Goal: Task Accomplishment & Management: Complete application form

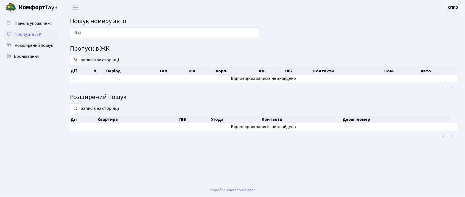
type input "4135"
click at [20, 35] on span "Пропуск в ЖК" at bounding box center [28, 34] width 27 height 6
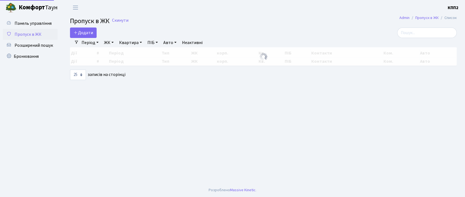
select select "25"
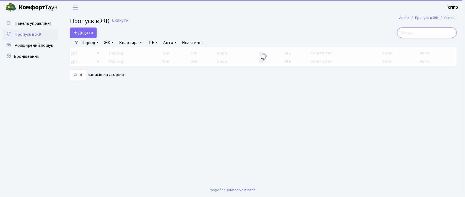
click at [431, 33] on input "search" at bounding box center [427, 32] width 60 height 10
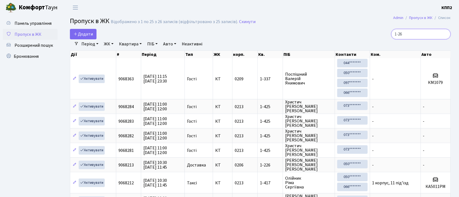
type input "1-262"
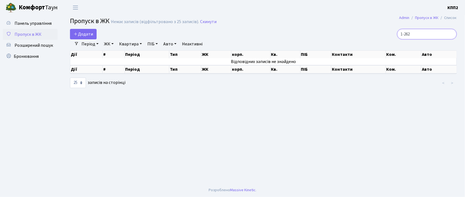
click at [449, 35] on input "1-262" at bounding box center [427, 34] width 60 height 10
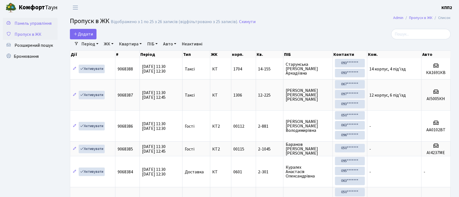
click at [32, 26] on span "Панель управління" at bounding box center [33, 23] width 37 height 6
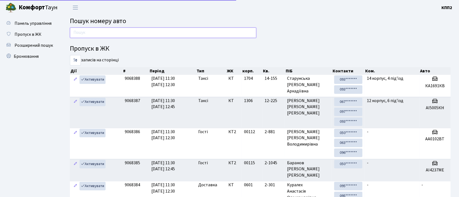
click at [75, 29] on input "text" at bounding box center [163, 32] width 187 height 10
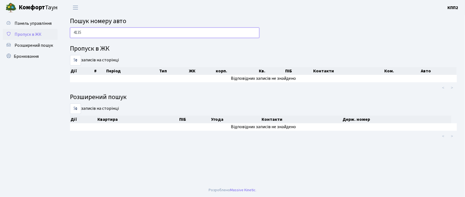
type input "4135"
click at [37, 32] on span "Пропуск в ЖК" at bounding box center [28, 34] width 27 height 6
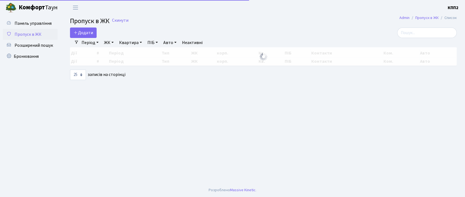
select select "25"
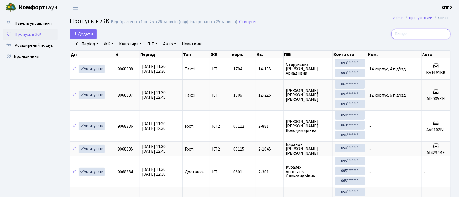
click at [418, 35] on input "search" at bounding box center [422, 34] width 60 height 10
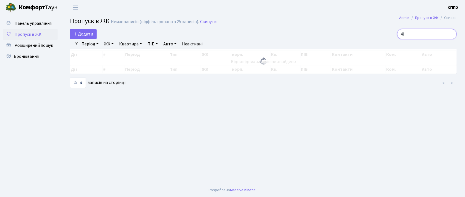
type input "4"
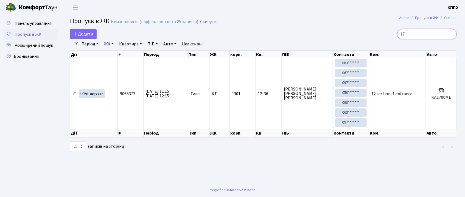
type input "1"
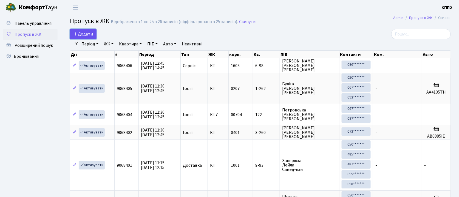
click at [76, 38] on link "Додати" at bounding box center [83, 34] width 27 height 10
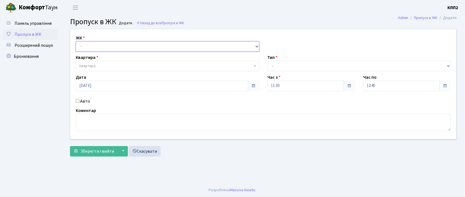
click at [79, 47] on select "- КТ, вул. Регенераторна, 4 КТ2, просп. [STREET_ADDRESS] [STREET_ADDRESS] [PERS…" at bounding box center [168, 46] width 184 height 10
select select "271"
click at [76, 41] on select "- КТ, вул. Регенераторна, 4 КТ2, просп. Соборності, 17 КТ3, вул. Березнева, 16 …" at bounding box center [168, 46] width 184 height 10
select select
click at [76, 100] on input "Авто" at bounding box center [78, 101] width 4 height 4
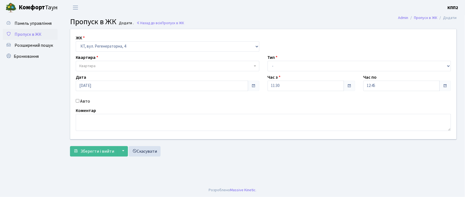
checkbox input "true"
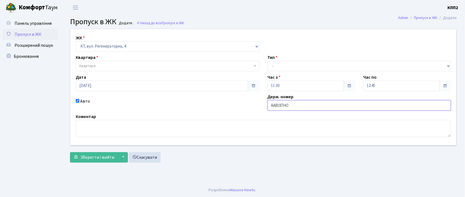
type input "АА8187НО"
click at [132, 65] on span "Квартира" at bounding box center [165, 65] width 173 height 5
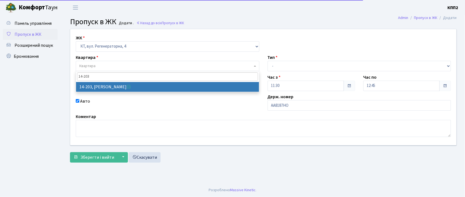
type input "14-203"
select select "7580"
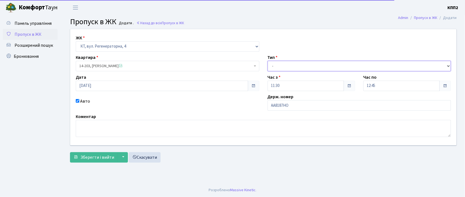
click at [347, 68] on select "- Доставка Таксі Гості Сервіс" at bounding box center [360, 66] width 184 height 10
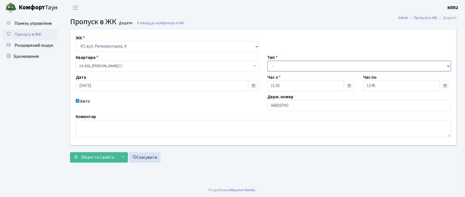
select select "2"
click at [268, 61] on select "- Доставка Таксі Гості Сервіс" at bounding box center [360, 66] width 184 height 10
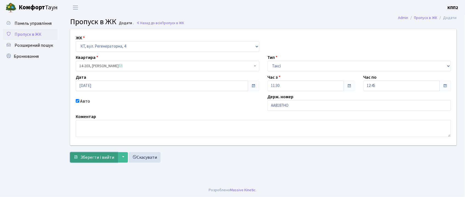
click at [85, 158] on span "Зберегти і вийти" at bounding box center [97, 157] width 34 height 6
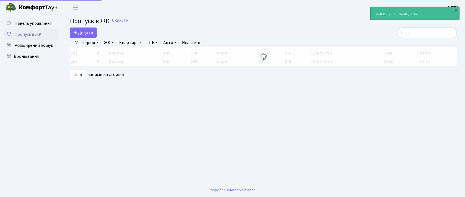
select select "25"
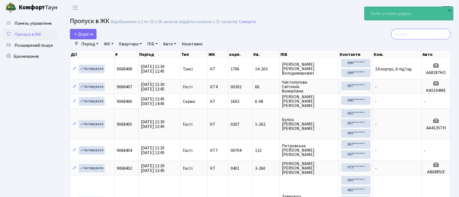
click at [409, 32] on input "search" at bounding box center [422, 34] width 60 height 10
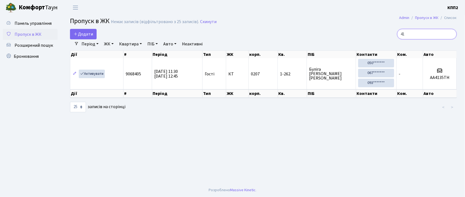
type input "4"
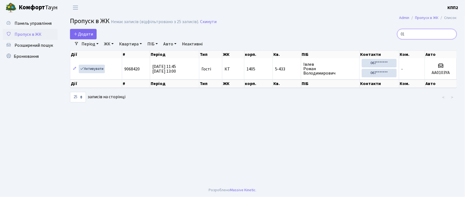
type input "0"
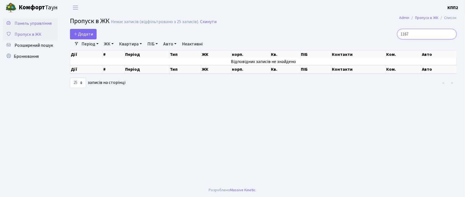
type input "1167"
click at [41, 27] on link "Панель управління" at bounding box center [30, 23] width 55 height 11
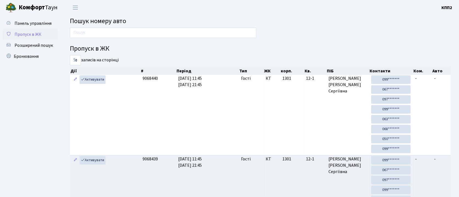
click at [33, 35] on span "Пропуск в ЖК" at bounding box center [28, 34] width 27 height 6
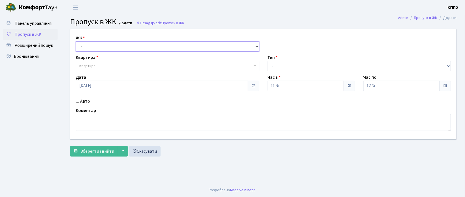
drag, startPoint x: 94, startPoint y: 46, endPoint x: 94, endPoint y: 51, distance: 4.5
click at [94, 46] on select "- КТ, вул. Регенераторна, 4 КТ2, просп. [STREET_ADDRESS] [STREET_ADDRESS] [PERS…" at bounding box center [168, 46] width 184 height 10
select select "271"
click at [76, 41] on select "- КТ, вул. Регенераторна, 4 КТ2, просп. [STREET_ADDRESS] [STREET_ADDRESS] [PERS…" at bounding box center [168, 46] width 184 height 10
select select
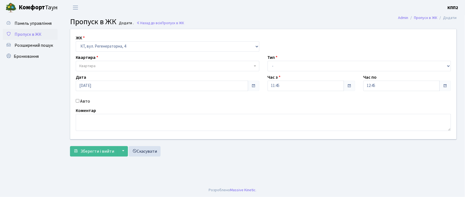
click at [76, 102] on input "Авто" at bounding box center [78, 101] width 4 height 4
checkbox input "true"
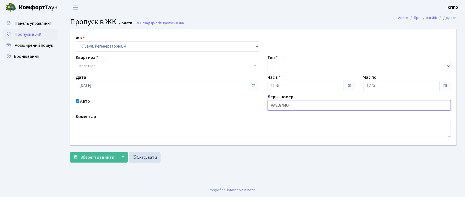
type input "АА8187МО"
click at [131, 65] on span "Квартира" at bounding box center [165, 65] width 173 height 5
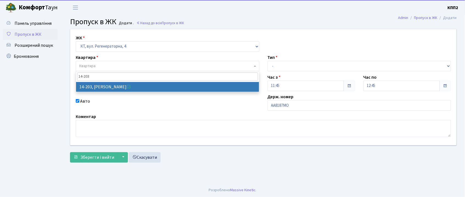
type input "14-203"
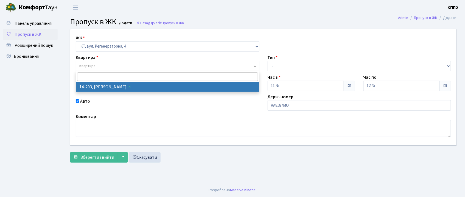
select select "7580"
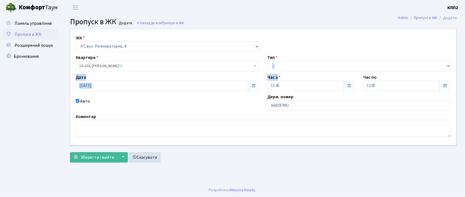
click at [289, 82] on div "ЖК - КТ, вул. Регенераторна, 4 КТ2, просп. Соборності, 17 КТ3, вул. Березнева, …" at bounding box center [263, 87] width 394 height 116
click at [292, 64] on select "- Доставка Таксі Гості Сервіс" at bounding box center [360, 66] width 184 height 10
select select "2"
click at [268, 61] on select "- Доставка Таксі Гості Сервіс" at bounding box center [360, 66] width 184 height 10
click at [103, 161] on button "Зберегти і вийти" at bounding box center [94, 157] width 48 height 10
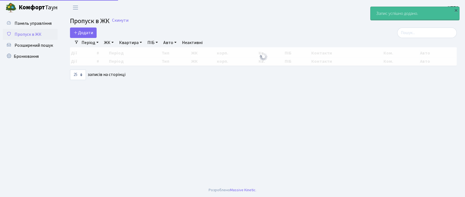
select select "25"
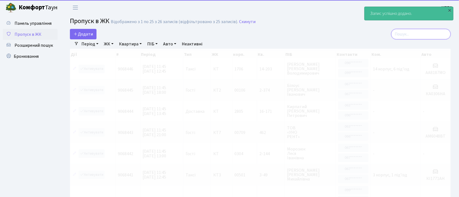
click at [407, 33] on input "search" at bounding box center [422, 34] width 60 height 10
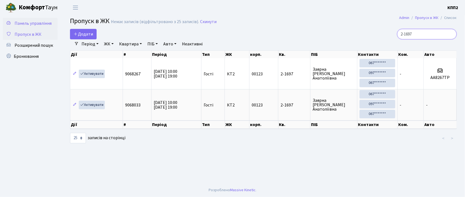
type input "2-1697"
click at [24, 19] on link "Панель управління" at bounding box center [30, 23] width 55 height 11
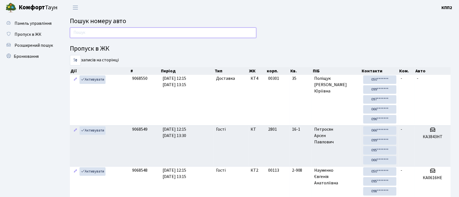
drag, startPoint x: 74, startPoint y: 35, endPoint x: 66, endPoint y: 39, distance: 9.2
click at [74, 36] on input "text" at bounding box center [163, 32] width 187 height 10
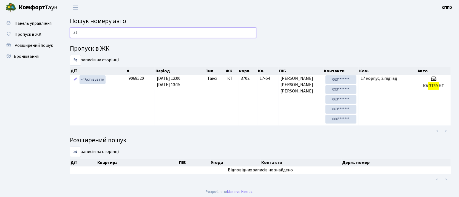
type input "3"
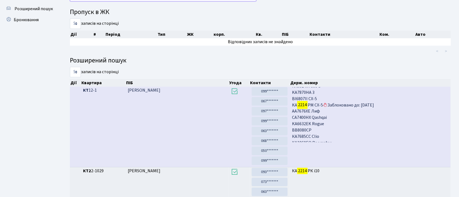
scroll to position [30, 0]
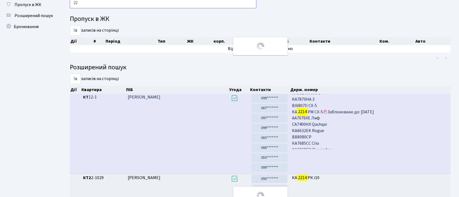
type input "2"
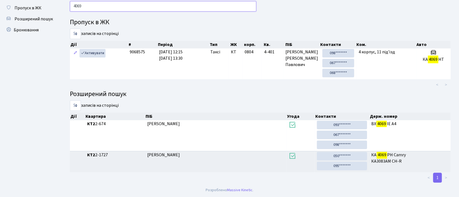
scroll to position [28, 0]
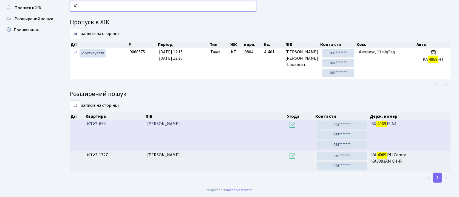
type input "4"
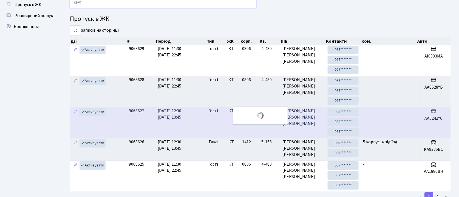
scroll to position [0, 0]
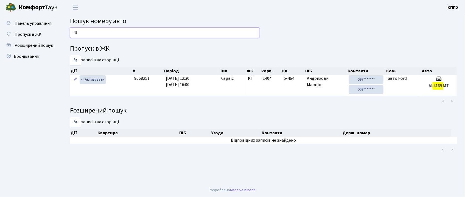
type input "4"
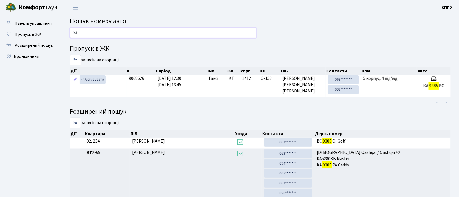
type input "9"
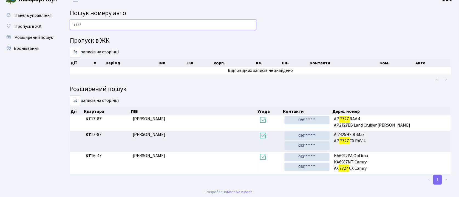
scroll to position [10, 0]
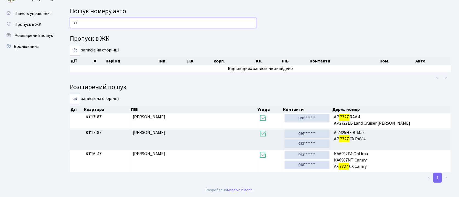
type input "7"
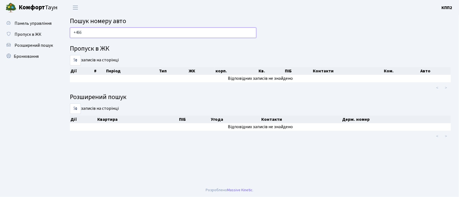
scroll to position [0, 0]
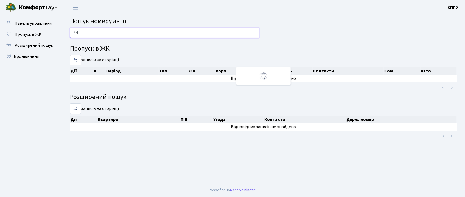
type input "+"
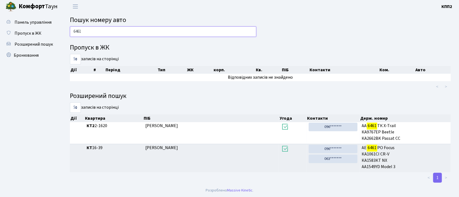
scroll to position [1, 0]
type input "6"
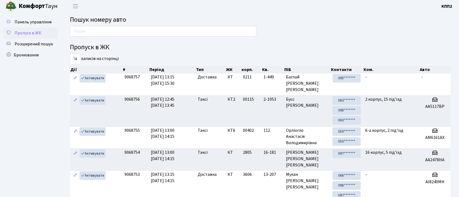
click at [43, 31] on link "Пропуск в ЖК" at bounding box center [30, 32] width 55 height 11
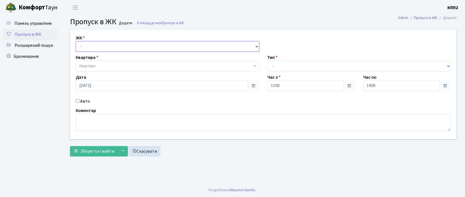
click at [90, 50] on select "- КТ, вул. Регенераторна, 4 КТ2, просп. [STREET_ADDRESS] [STREET_ADDRESS] [PERS…" at bounding box center [168, 46] width 184 height 10
select select "303"
click at [76, 41] on select "- КТ, вул. Регенераторна, 4 КТ2, просп. Соборності, 17 КТ3, вул. Березнева, 16 …" at bounding box center [168, 46] width 184 height 10
select select
drag, startPoint x: 87, startPoint y: 48, endPoint x: 88, endPoint y: 50, distance: 3.1
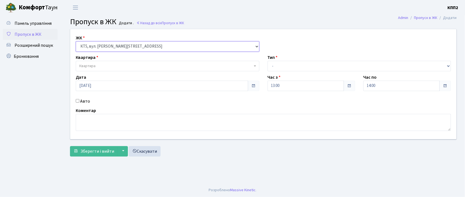
click at [87, 49] on select "- КТ, вул. Регенераторна, 4 КТ2, просп. [STREET_ADDRESS] [STREET_ADDRESS] [PERS…" at bounding box center [168, 46] width 184 height 10
select select "302"
click at [76, 41] on select "- КТ, вул. Регенераторна, 4 КТ2, просп. Соборності, 17 КТ3, вул. Березнева, 16 …" at bounding box center [168, 46] width 184 height 10
select select
click at [89, 69] on span "Квартира" at bounding box center [168, 66] width 184 height 10
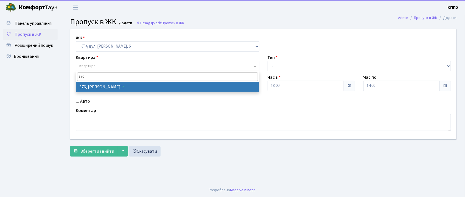
type input "376"
drag, startPoint x: 124, startPoint y: 87, endPoint x: 161, endPoint y: 77, distance: 38.1
select select "17083"
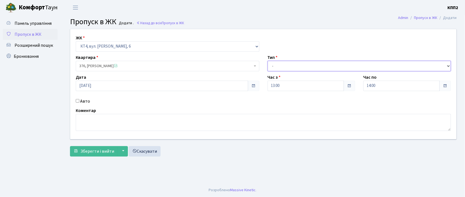
drag, startPoint x: 282, startPoint y: 63, endPoint x: 282, endPoint y: 71, distance: 7.4
click at [282, 71] on select "- Доставка Таксі Гості Сервіс" at bounding box center [360, 66] width 184 height 10
select select "2"
click at [268, 61] on select "- Доставка Таксі Гості Сервіс" at bounding box center [360, 66] width 184 height 10
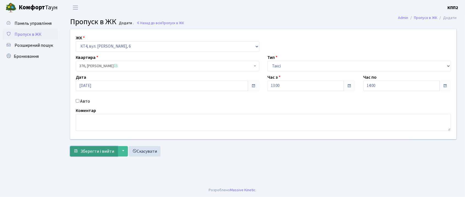
click at [86, 147] on button "Зберегти і вийти" at bounding box center [94, 151] width 48 height 10
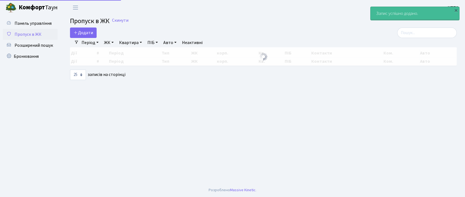
select select "25"
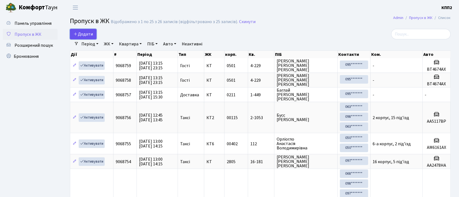
click at [79, 35] on span "Додати" at bounding box center [83, 34] width 19 height 6
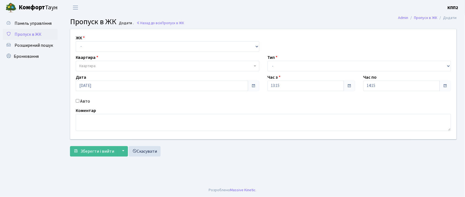
select select "271"
click at [76, 41] on select "- КТ, вул. Регенераторна, 4 КТ2, просп. [STREET_ADDRESS] [STREET_ADDRESS] [PERS…" at bounding box center [168, 46] width 184 height 10
select select
click at [94, 68] on span "Квартира" at bounding box center [87, 65] width 16 height 5
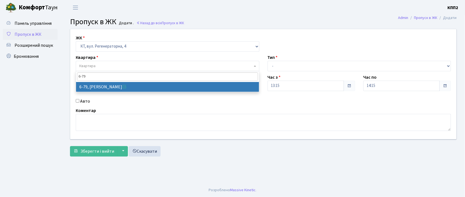
type input "6-79"
select select "5304"
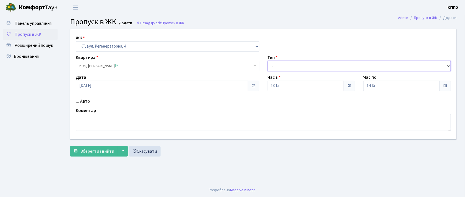
drag, startPoint x: 298, startPoint y: 65, endPoint x: 294, endPoint y: 69, distance: 5.6
click at [297, 67] on select "- Доставка Таксі Гості Сервіс" at bounding box center [360, 66] width 184 height 10
select select "3"
click at [268, 61] on select "- Доставка Таксі Гості Сервіс" at bounding box center [360, 66] width 184 height 10
click at [83, 102] on label "Авто" at bounding box center [85, 101] width 10 height 7
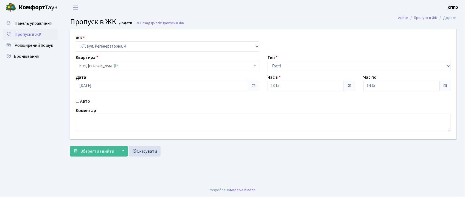
click at [79, 102] on input "Авто" at bounding box center [78, 101] width 4 height 4
checkbox input "true"
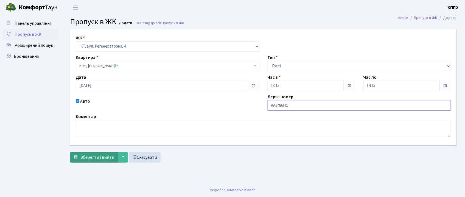
type input "АА1486НО"
click at [85, 153] on button "Зберегти і вийти" at bounding box center [94, 157] width 48 height 10
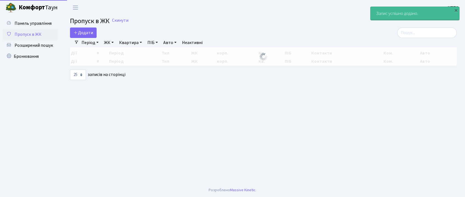
select select "25"
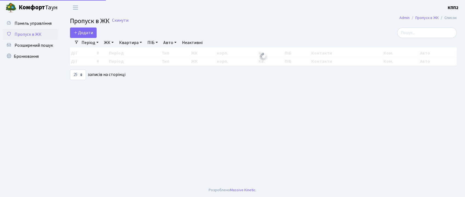
select select "25"
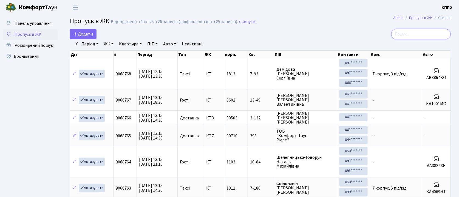
click at [413, 34] on input "search" at bounding box center [422, 34] width 60 height 10
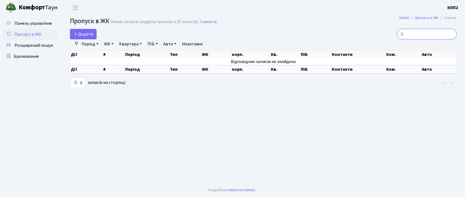
type input "2"
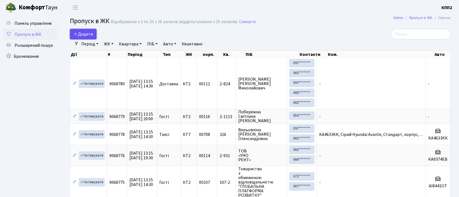
click at [85, 30] on link "Додати" at bounding box center [83, 34] width 27 height 10
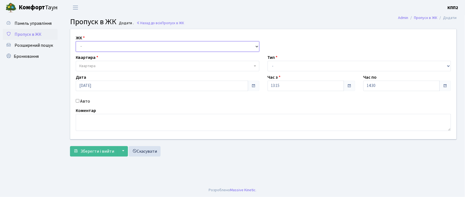
click at [82, 46] on select "- КТ, вул. Регенераторна, 4 КТ2, просп. [STREET_ADDRESS] [STREET_ADDRESS] [PERS…" at bounding box center [168, 46] width 184 height 10
select select "271"
click at [76, 41] on select "- КТ, вул. Регенераторна, 4 КТ2, просп. [STREET_ADDRESS] [STREET_ADDRESS] [PERS…" at bounding box center [168, 46] width 184 height 10
select select
click at [95, 65] on span "Квартира" at bounding box center [87, 65] width 16 height 5
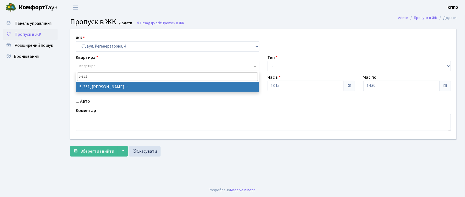
type input "5-351"
select select "2186"
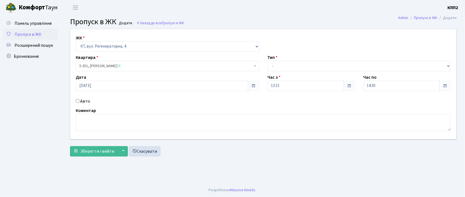
click at [78, 102] on input "Авто" at bounding box center [78, 101] width 4 height 4
checkbox input "true"
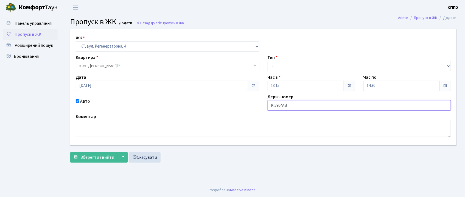
type input "КІ5904АВ"
drag, startPoint x: 318, startPoint y: 62, endPoint x: 319, endPoint y: 65, distance: 3.6
click at [319, 65] on select "- Доставка Таксі Гості Сервіс" at bounding box center [360, 66] width 184 height 10
select select "1"
click at [268, 61] on select "- Доставка Таксі Гості Сервіс" at bounding box center [360, 66] width 184 height 10
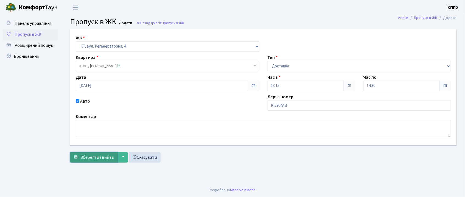
click at [90, 154] on span "Зберегти і вийти" at bounding box center [97, 157] width 34 height 6
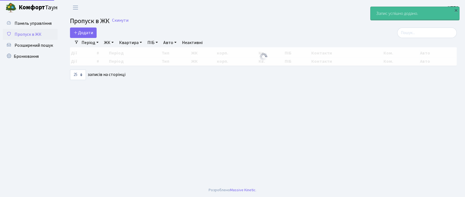
select select "25"
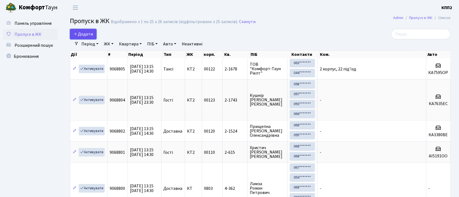
click at [81, 35] on span "Додати" at bounding box center [83, 34] width 19 height 6
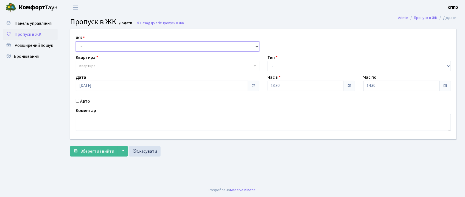
click at [85, 48] on select "- КТ, вул. Регенераторна, 4 КТ2, просп. [STREET_ADDRESS] [STREET_ADDRESS] [PERS…" at bounding box center [168, 46] width 184 height 10
select select "271"
click at [76, 41] on select "- КТ, вул. Регенераторна, 4 КТ2, просп. [STREET_ADDRESS] [STREET_ADDRESS] [PERS…" at bounding box center [168, 46] width 184 height 10
select select
click at [77, 100] on input "Авто" at bounding box center [78, 101] width 4 height 4
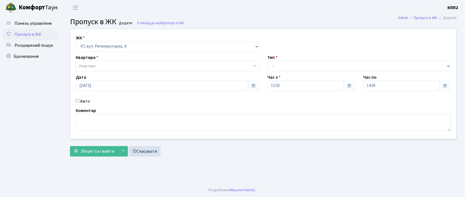
checkbox input "true"
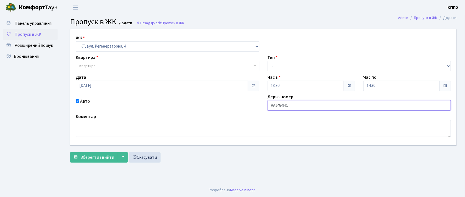
type input "АА1484НО"
click at [110, 67] on span "Квартира" at bounding box center [165, 65] width 173 height 5
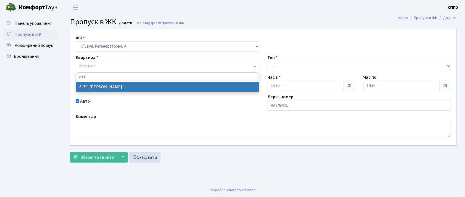
type input "6-79"
drag, startPoint x: 215, startPoint y: 87, endPoint x: 227, endPoint y: 81, distance: 13.0
select select "5304"
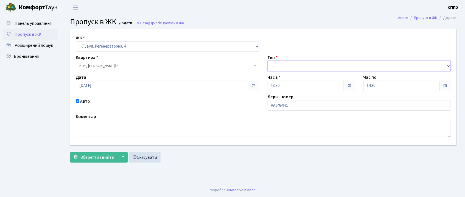
drag, startPoint x: 273, startPoint y: 64, endPoint x: 274, endPoint y: 71, distance: 6.7
click at [274, 66] on select "- Доставка Таксі Гості Сервіс" at bounding box center [360, 66] width 184 height 10
select select "3"
click at [268, 61] on select "- Доставка Таксі Гості Сервіс" at bounding box center [360, 66] width 184 height 10
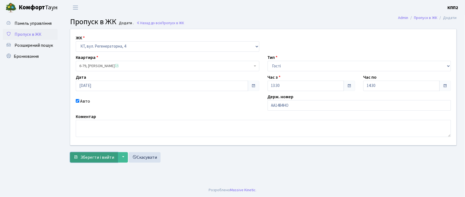
click at [85, 160] on span "Зберегти і вийти" at bounding box center [97, 157] width 34 height 6
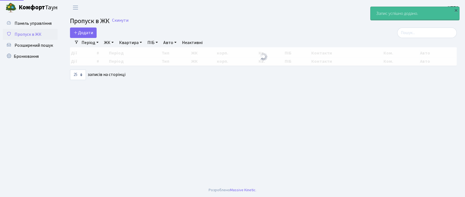
select select "25"
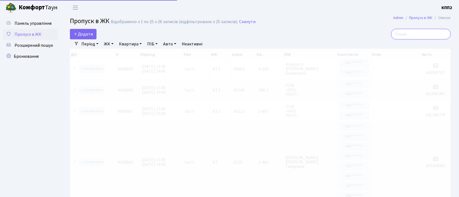
click at [417, 32] on input "search" at bounding box center [422, 34] width 60 height 10
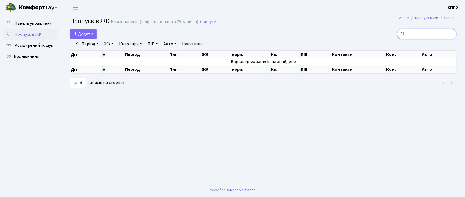
type input "5"
type input "1"
